Goal: Information Seeking & Learning: Learn about a topic

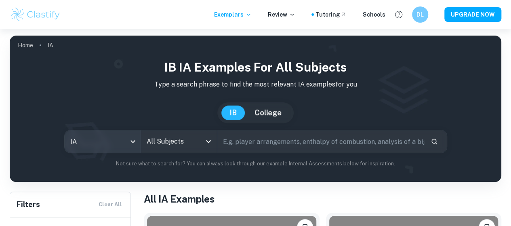
click at [122, 138] on body "We value your privacy We use cookies to enhance your browsing experience, serve…" at bounding box center [255, 142] width 511 height 226
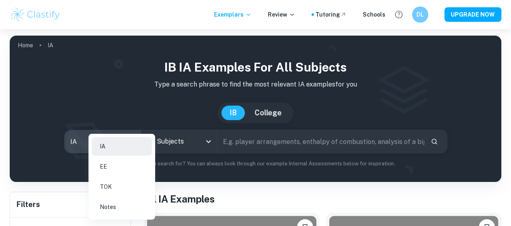
click at [194, 142] on div at bounding box center [255, 113] width 511 height 226
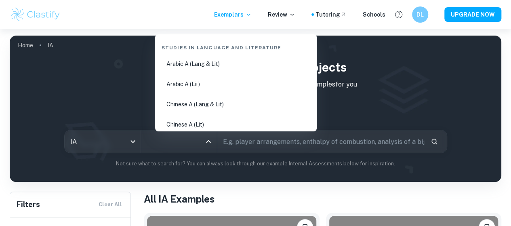
click at [194, 142] on input "All Subjects" at bounding box center [173, 141] width 57 height 15
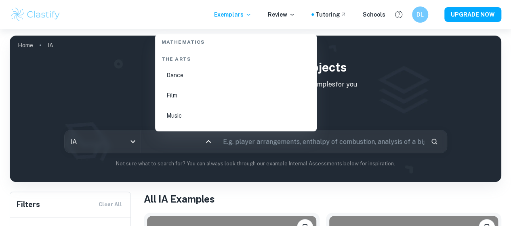
scroll to position [1396, 0]
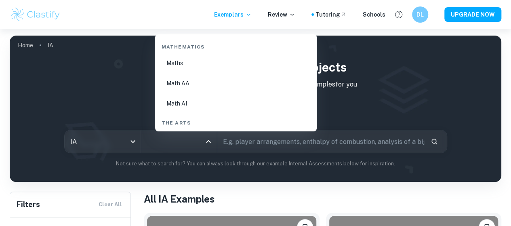
click at [200, 83] on li "Math AA" at bounding box center [235, 83] width 155 height 19
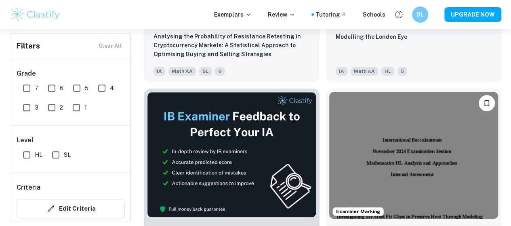
scroll to position [393, 0]
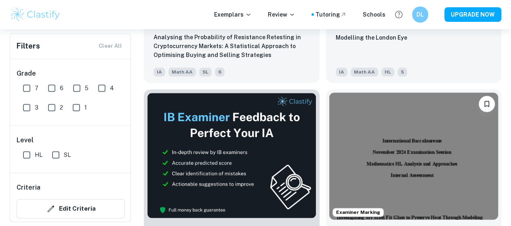
click at [25, 86] on input "7" at bounding box center [27, 88] width 16 height 16
checkbox input "true"
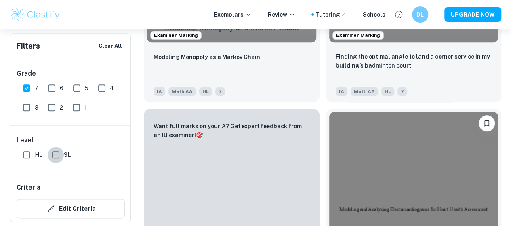
click at [53, 155] on input "SL" at bounding box center [56, 155] width 16 height 16
checkbox input "true"
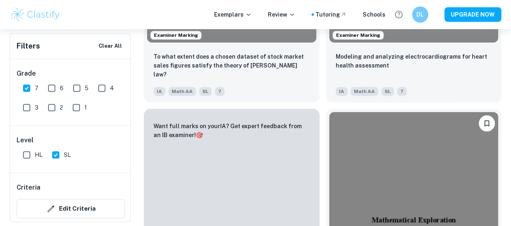
click at [27, 150] on input "HL" at bounding box center [27, 155] width 16 height 16
checkbox input "true"
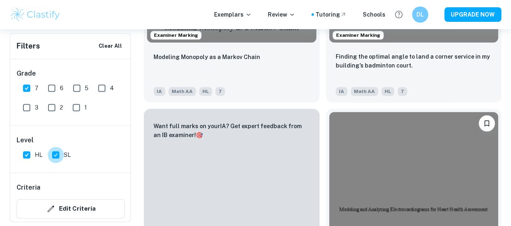
click at [54, 153] on input "SL" at bounding box center [56, 155] width 16 height 16
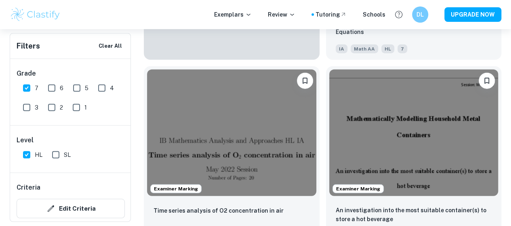
scroll to position [1026, 0]
click at [51, 150] on input "SL" at bounding box center [56, 155] width 16 height 16
checkbox input "true"
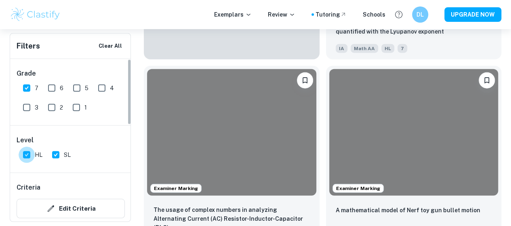
click at [29, 151] on input "HL" at bounding box center [27, 155] width 16 height 16
checkbox input "false"
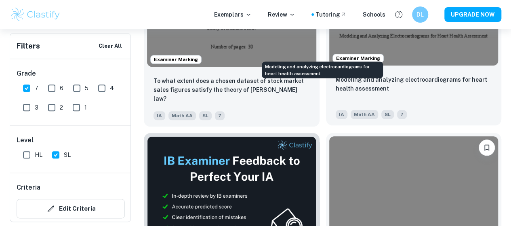
scroll to position [381, 0]
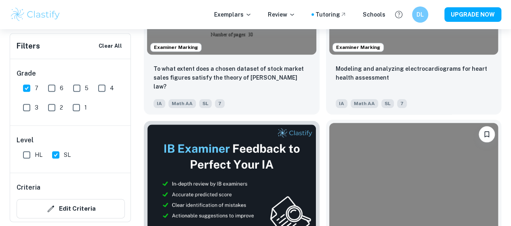
click at [329, 134] on img at bounding box center [413, 186] width 169 height 127
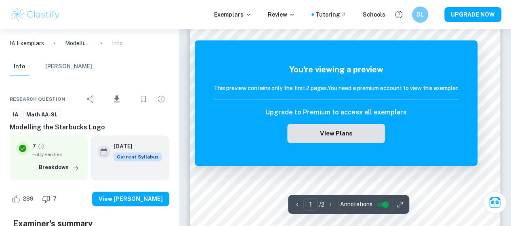
scroll to position [106, 0]
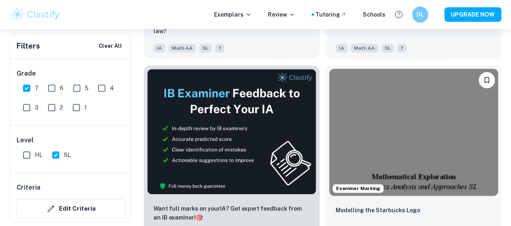
scroll to position [437, 0]
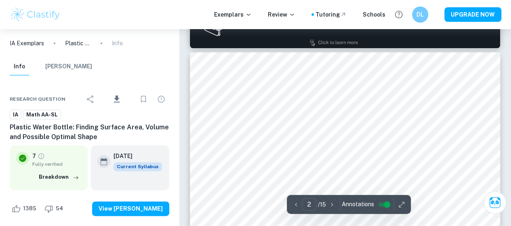
scroll to position [474, 0]
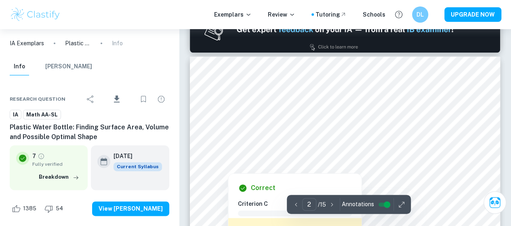
type input "1"
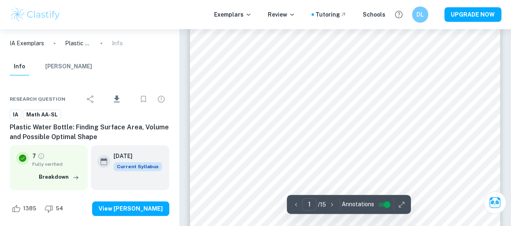
scroll to position [228, 0]
